Goal: Task Accomplishment & Management: Manage account settings

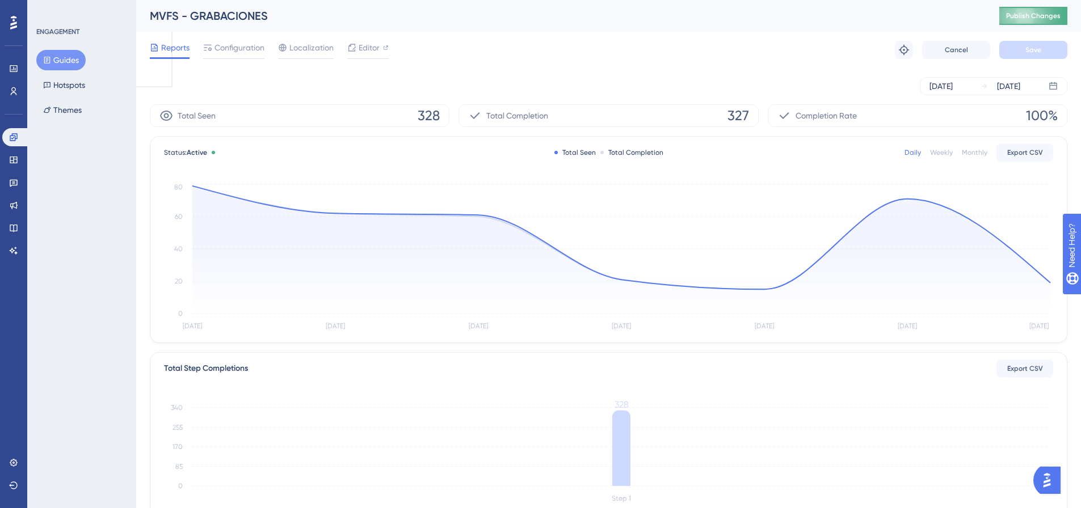
click at [1039, 22] on button "Publish Changes" at bounding box center [1033, 16] width 68 height 18
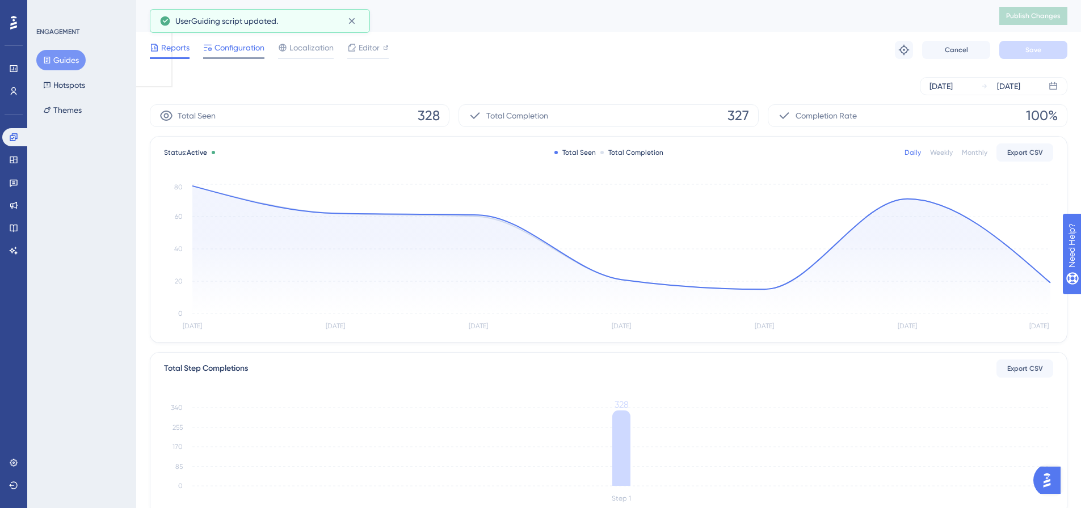
click at [241, 54] on span "Configuration" at bounding box center [240, 48] width 50 height 14
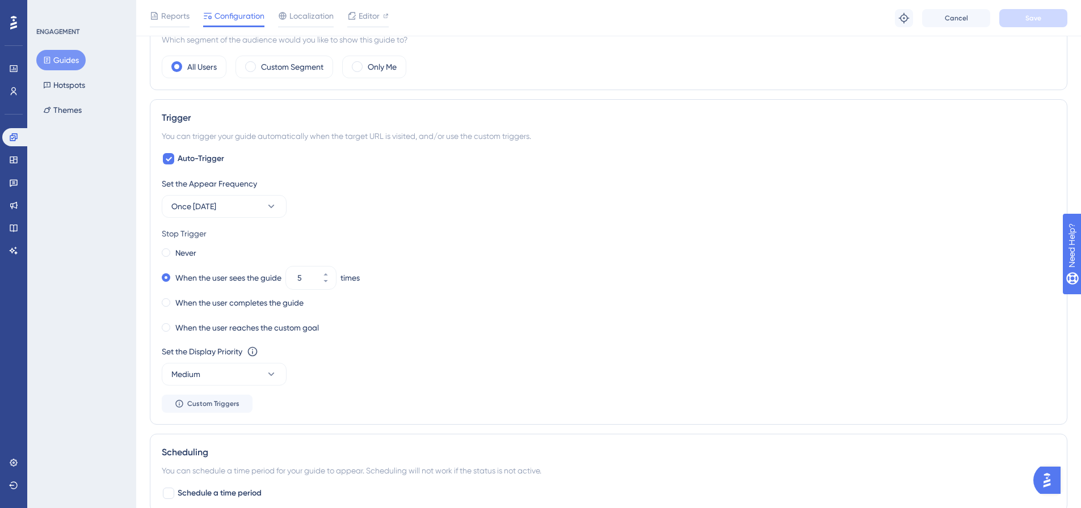
scroll to position [567, 0]
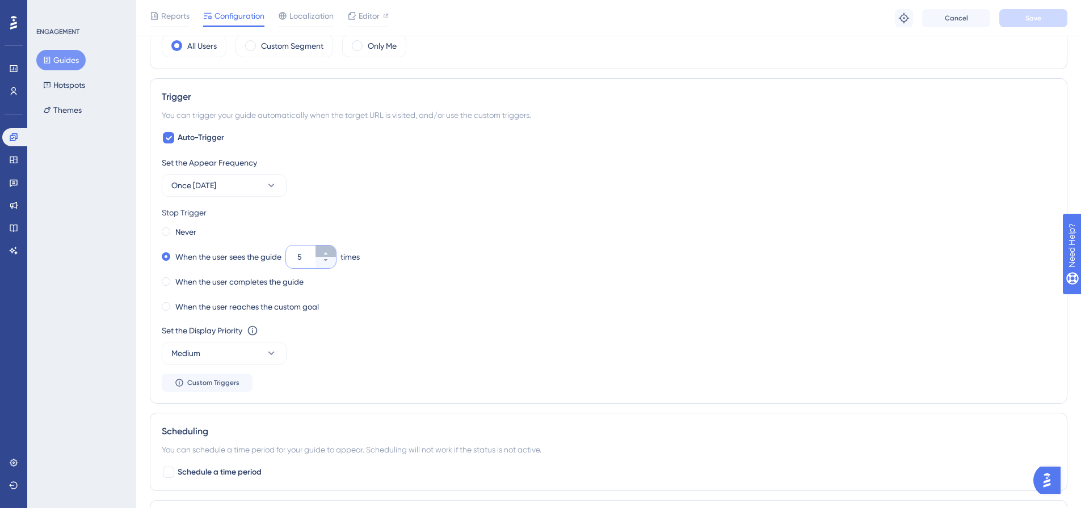
click at [323, 251] on button "5" at bounding box center [326, 251] width 20 height 11
click at [328, 266] on button "6" at bounding box center [326, 262] width 20 height 11
click at [336, 255] on button "5" at bounding box center [326, 251] width 20 height 11
type input "6"
click at [1027, 16] on span "Save" at bounding box center [1033, 18] width 16 height 9
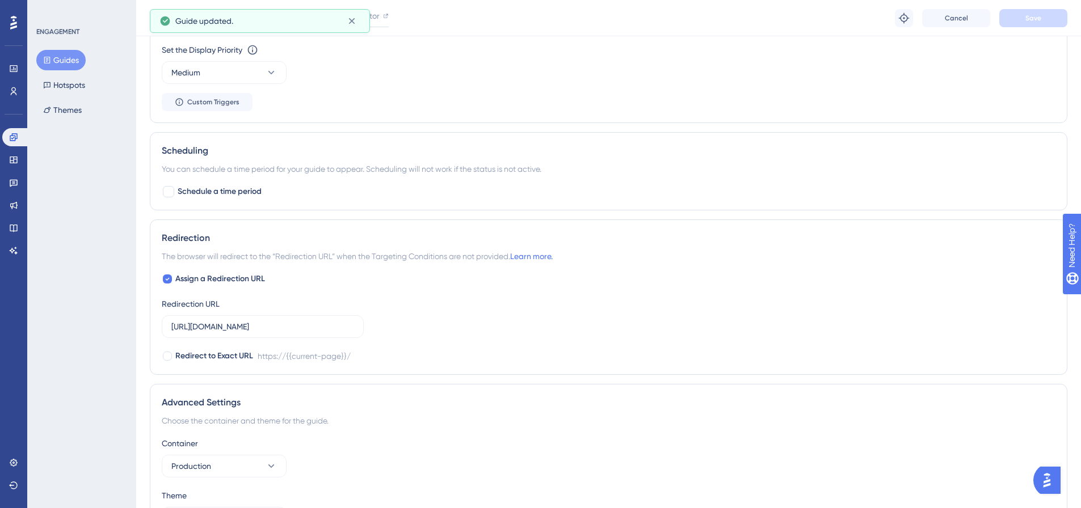
scroll to position [927, 0]
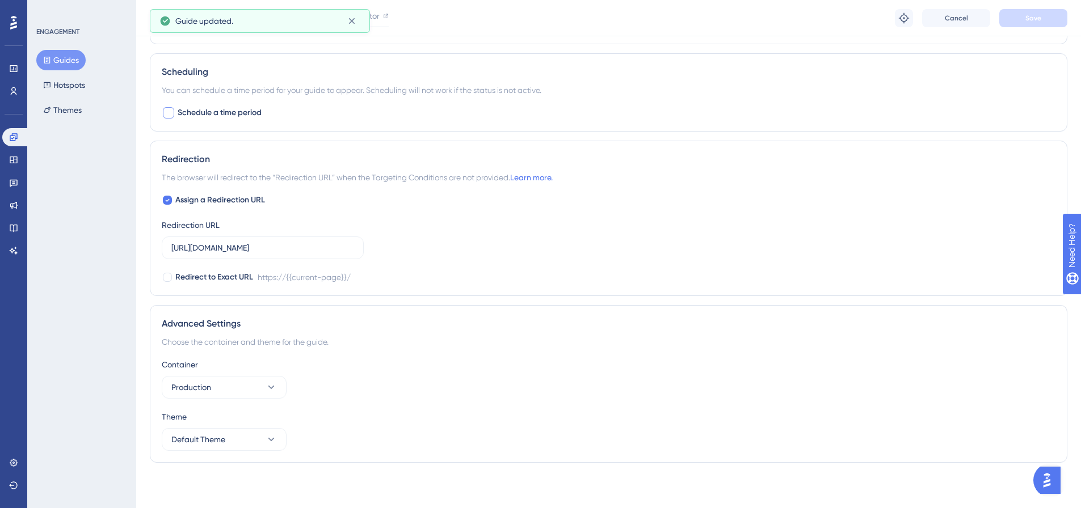
click at [167, 115] on div at bounding box center [168, 112] width 11 height 11
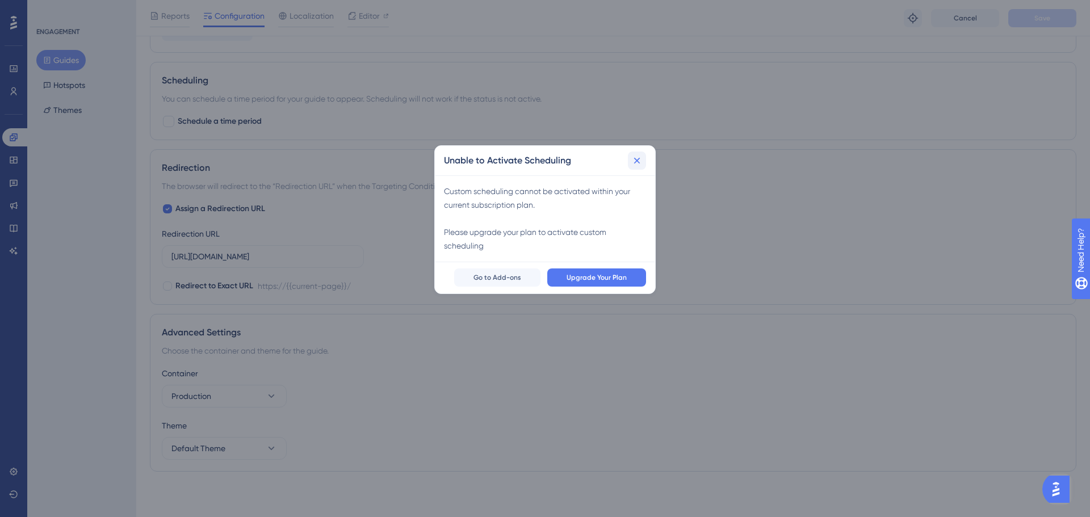
click at [633, 163] on icon at bounding box center [636, 160] width 11 height 11
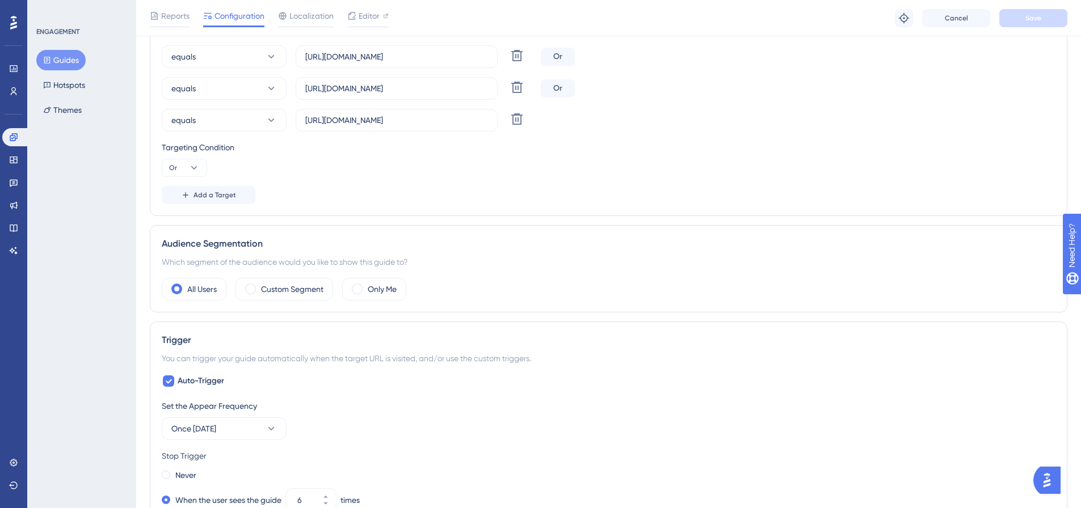
scroll to position [303, 0]
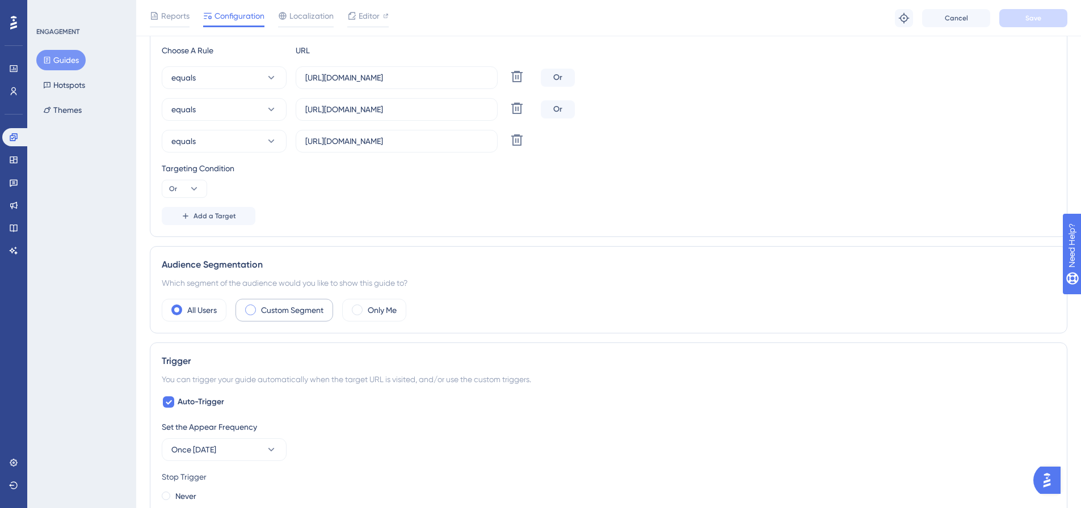
click at [249, 312] on span at bounding box center [250, 310] width 11 height 11
click at [259, 306] on input "radio" at bounding box center [259, 306] width 0 height 0
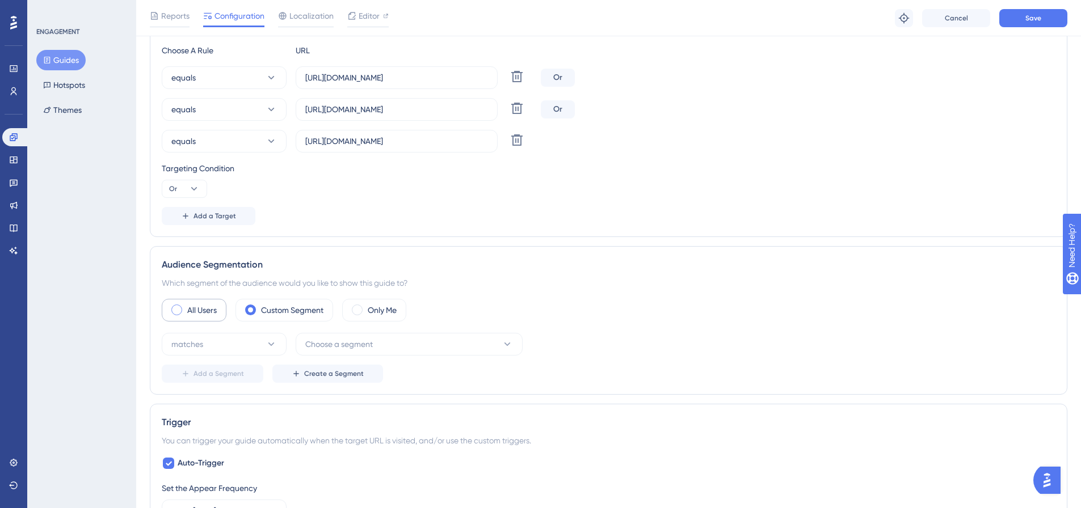
click at [178, 311] on span at bounding box center [176, 310] width 11 height 11
click at [186, 306] on input "radio" at bounding box center [186, 306] width 0 height 0
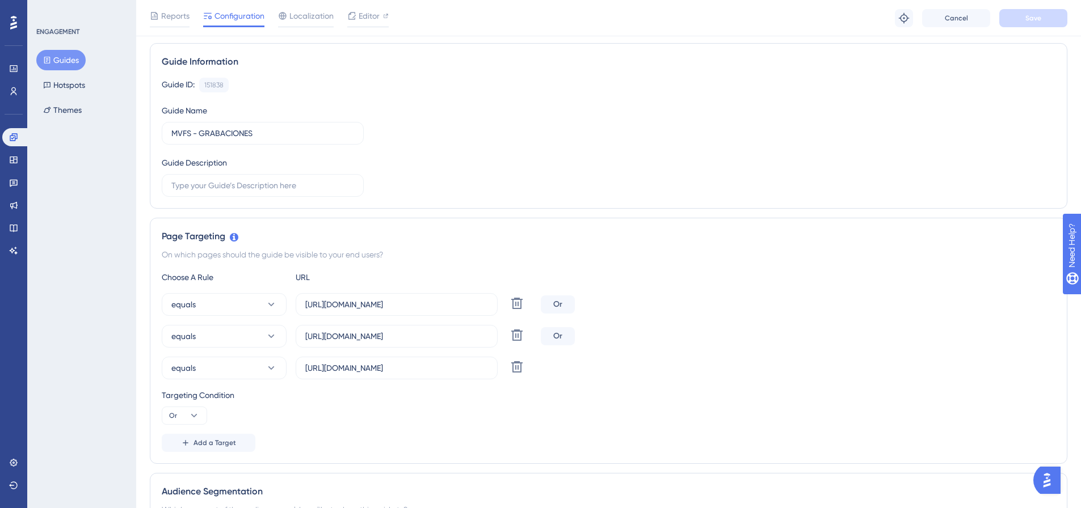
scroll to position [0, 0]
